Goal: Find specific page/section: Find specific page/section

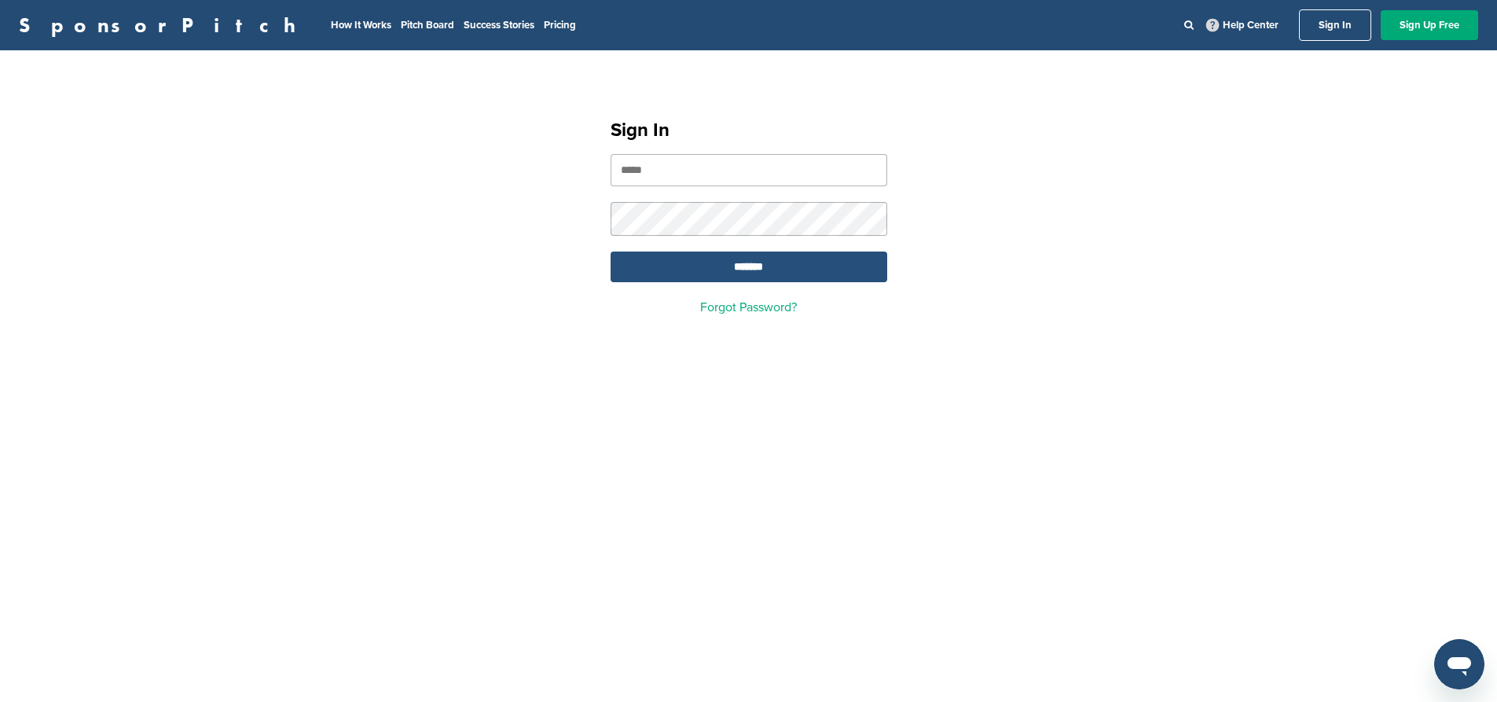
type input "**********"
click at [806, 277] on input "*******" at bounding box center [749, 267] width 277 height 31
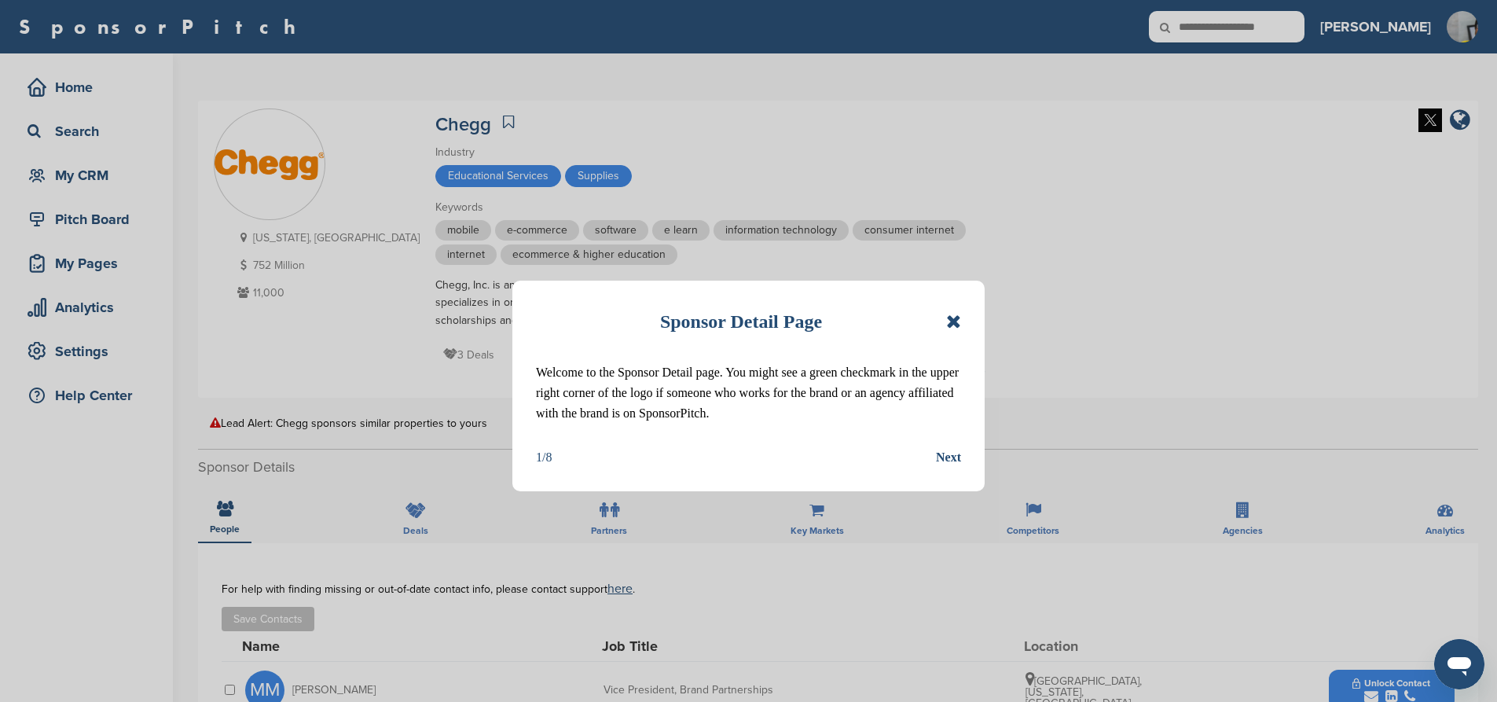
click at [947, 317] on icon at bounding box center [953, 321] width 15 height 19
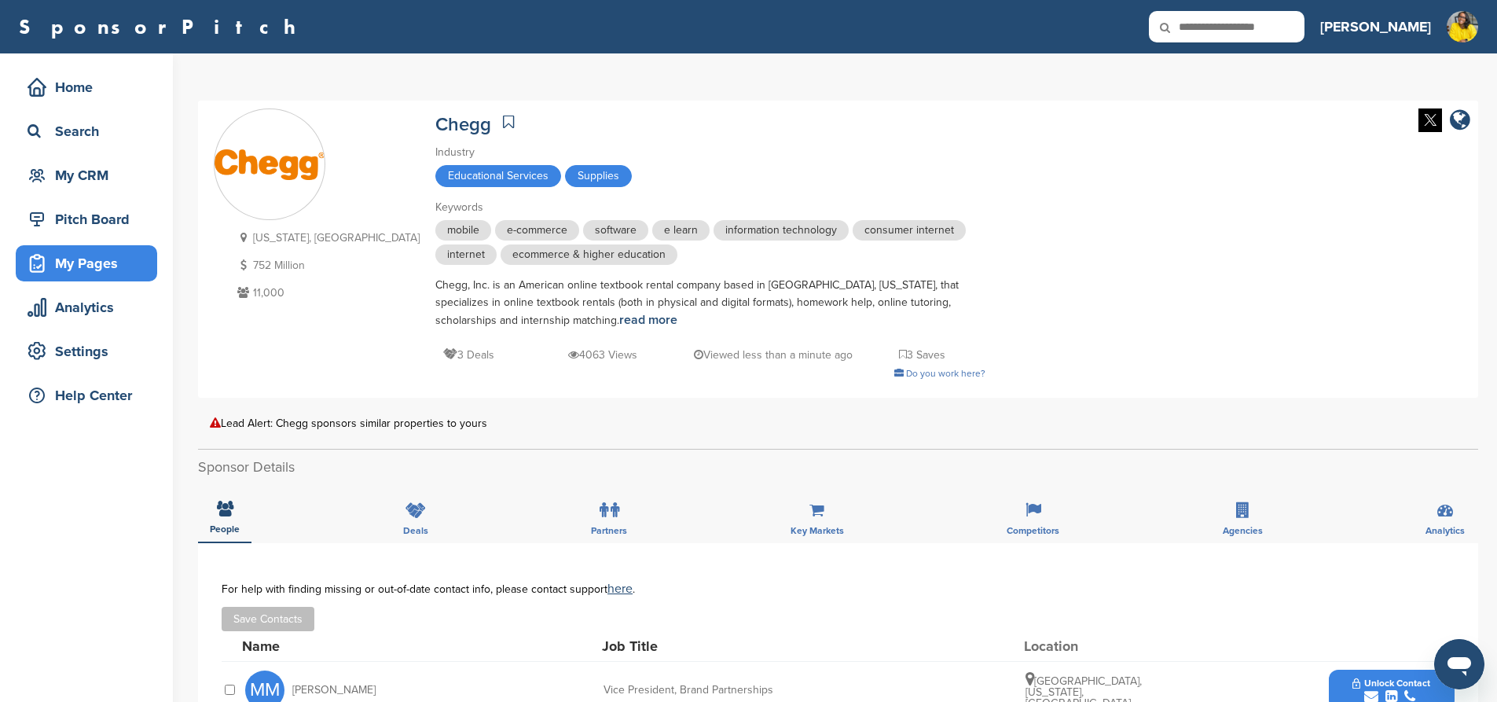
click at [88, 277] on div "My Pages" at bounding box center [86, 263] width 141 height 36
